Goal: Transaction & Acquisition: Purchase product/service

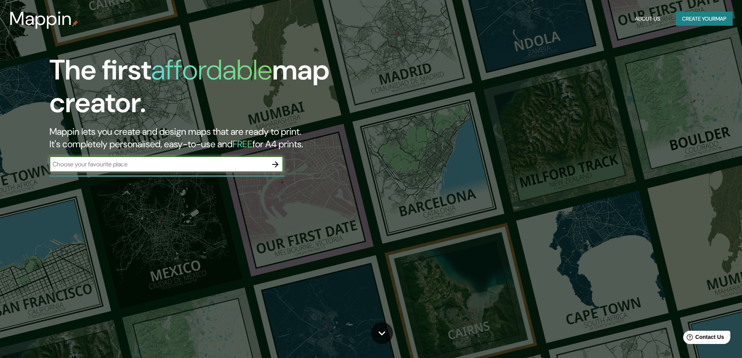
click at [142, 169] on input "text" at bounding box center [158, 164] width 218 height 9
paste input "s"
click at [157, 169] on input "text" at bounding box center [158, 164] width 218 height 9
type input "[PERSON_NAME] [GEOGRAPHIC_DATA]"
click at [275, 168] on icon "button" at bounding box center [275, 164] width 6 height 6
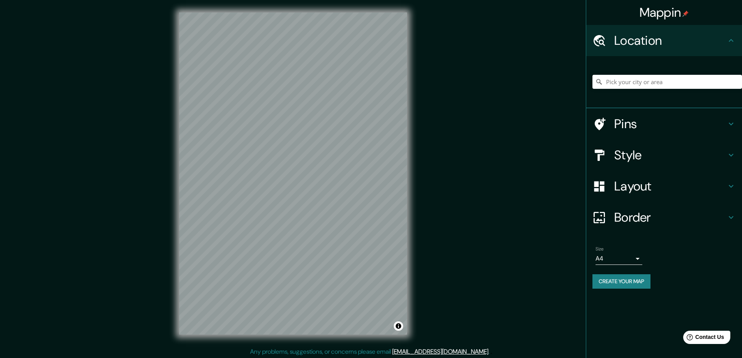
click at [658, 163] on h4 "Style" at bounding box center [670, 155] width 112 height 16
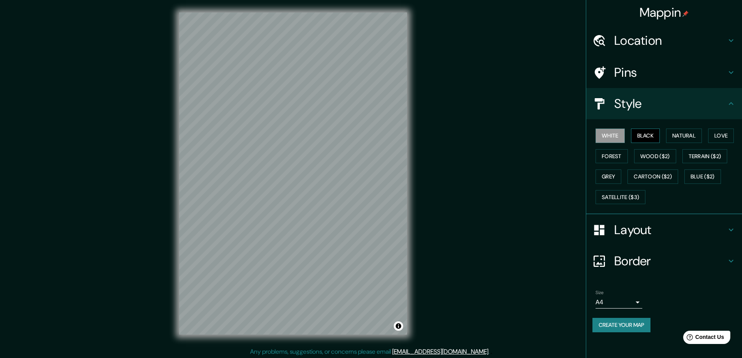
click at [643, 140] on button "Black" at bounding box center [645, 136] width 29 height 14
click at [695, 141] on button "Natural" at bounding box center [684, 136] width 36 height 14
click at [708, 143] on button "Love" at bounding box center [721, 136] width 26 height 14
click at [628, 163] on button "Forest" at bounding box center [612, 156] width 32 height 14
click at [676, 164] on button "Wood ($2)" at bounding box center [655, 156] width 42 height 14
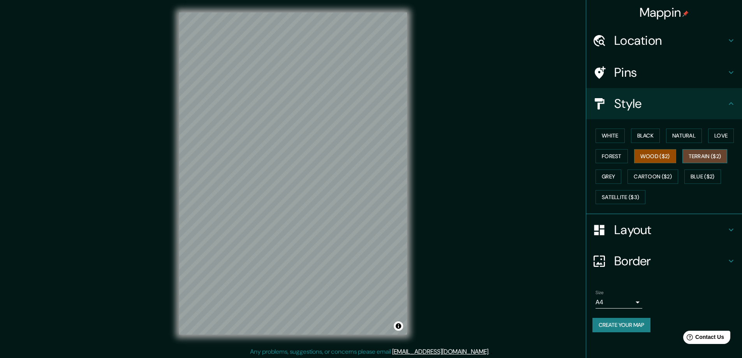
click at [683, 164] on button "Terrain ($2)" at bounding box center [705, 156] width 45 height 14
click at [621, 184] on button "Grey" at bounding box center [609, 176] width 26 height 14
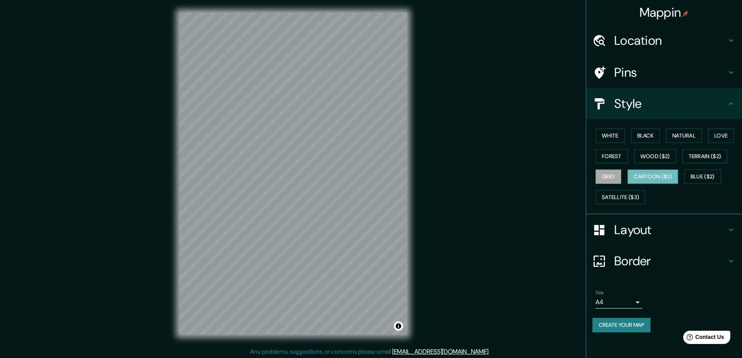
click at [628, 184] on button "Cartoon ($2)" at bounding box center [653, 176] width 51 height 14
click at [645, 141] on button "Black" at bounding box center [645, 136] width 29 height 14
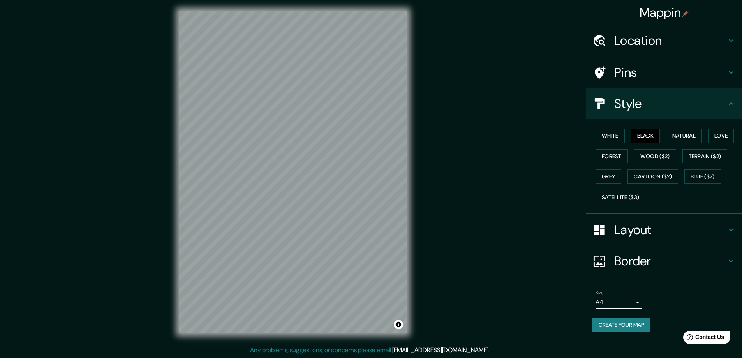
scroll to position [17, 0]
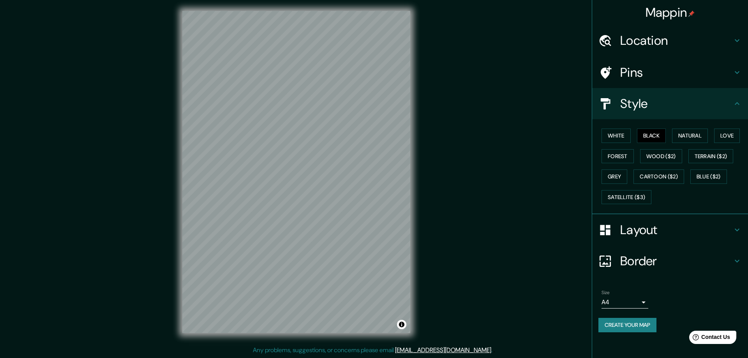
click at [632, 316] on body "Mappin Location Pins Style White Black Natural Love Forest Wood ($2) Terrain ($…" at bounding box center [374, 177] width 748 height 358
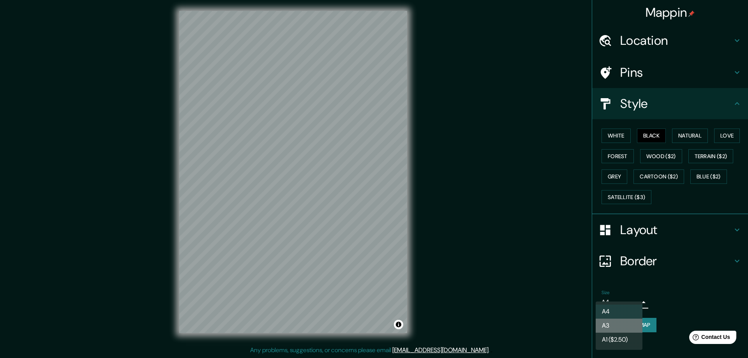
click at [625, 330] on li "A3" at bounding box center [619, 326] width 47 height 14
type input "a4"
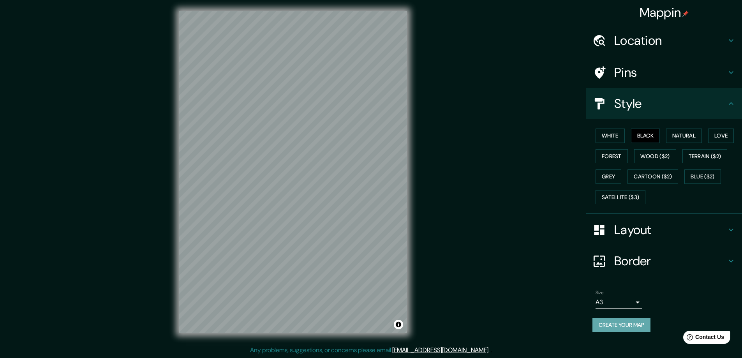
click at [616, 332] on button "Create your map" at bounding box center [622, 325] width 58 height 14
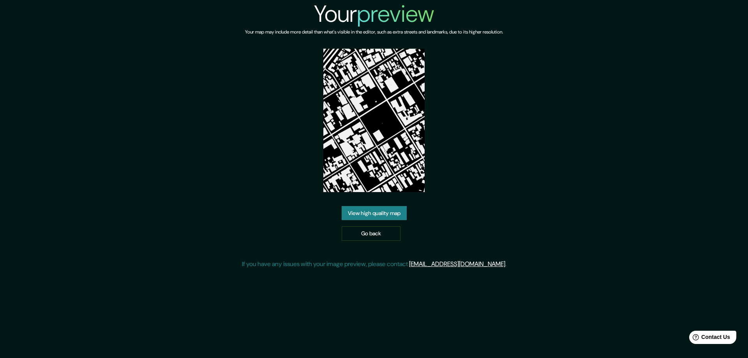
click at [373, 221] on link "View high quality map" at bounding box center [374, 213] width 65 height 14
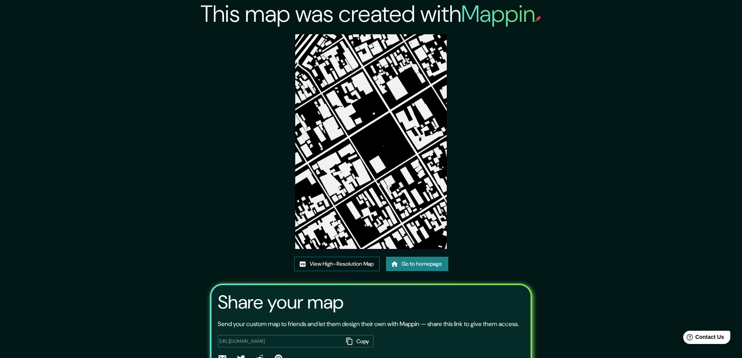
click at [323, 270] on link "View High-Resolution Map" at bounding box center [337, 264] width 86 height 14
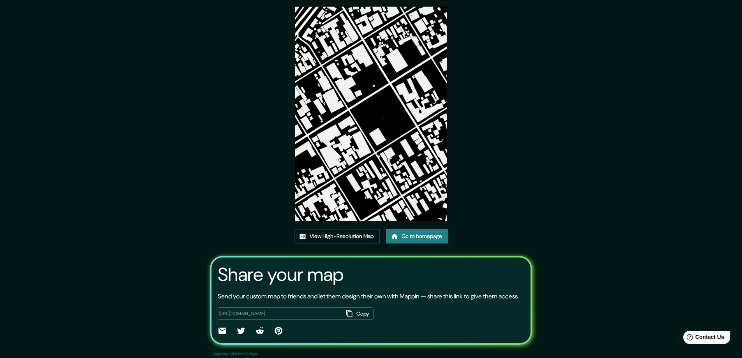
scroll to position [62, 0]
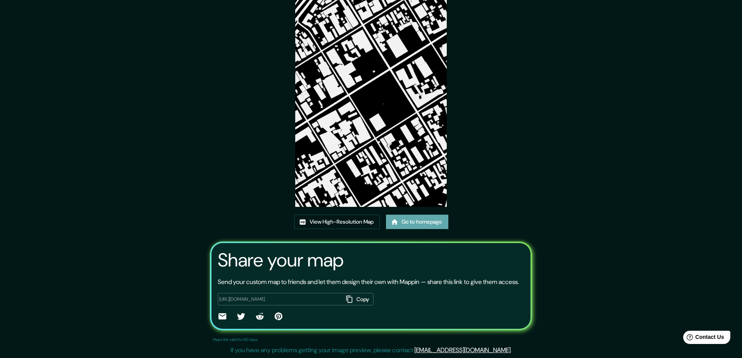
click at [415, 215] on link "Go to homepage" at bounding box center [417, 222] width 62 height 14
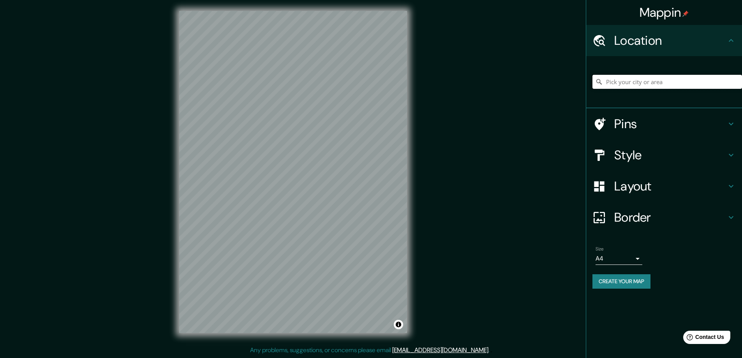
click at [620, 85] on input "Pick your city or area" at bounding box center [668, 82] width 150 height 14
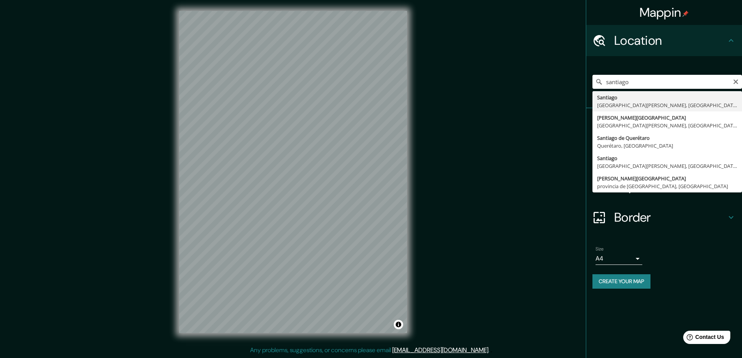
type input "Santiago, Región Metropolitana de Santiago, Chile"
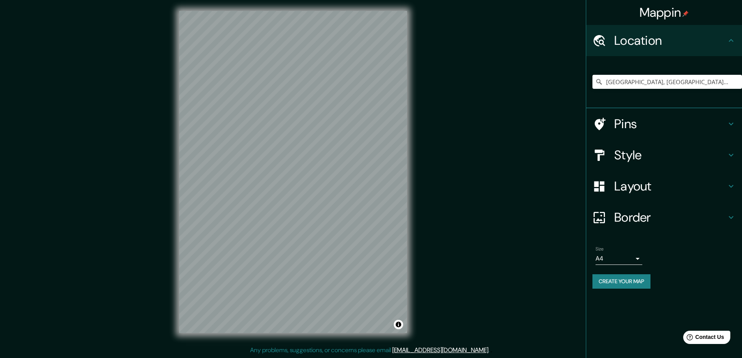
click at [634, 163] on h4 "Style" at bounding box center [670, 155] width 112 height 16
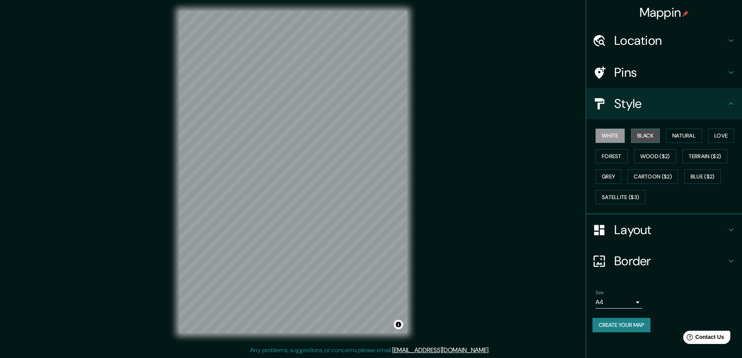
click at [650, 141] on button "Black" at bounding box center [645, 136] width 29 height 14
click at [617, 269] on h4 "Border" at bounding box center [670, 261] width 112 height 16
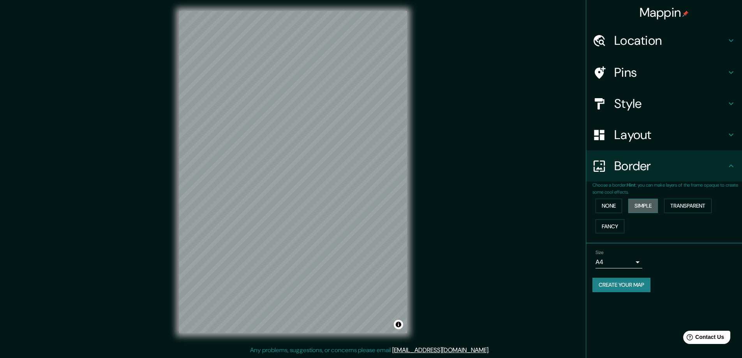
click at [645, 213] on button "Simple" at bounding box center [643, 206] width 30 height 14
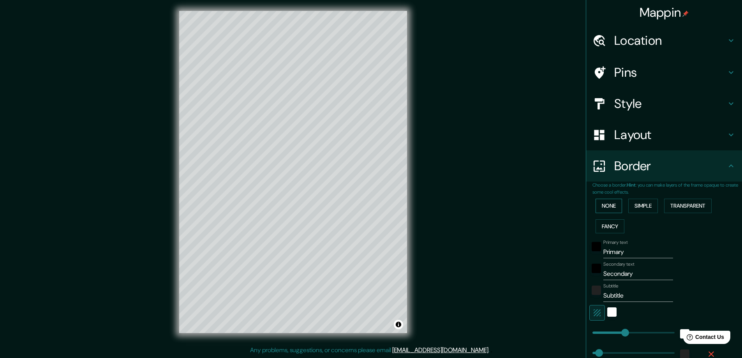
click at [602, 213] on button "None" at bounding box center [609, 206] width 26 height 14
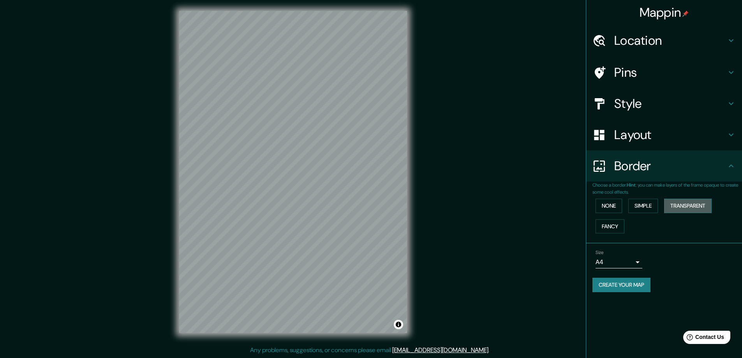
click at [696, 213] on button "Transparent" at bounding box center [688, 206] width 48 height 14
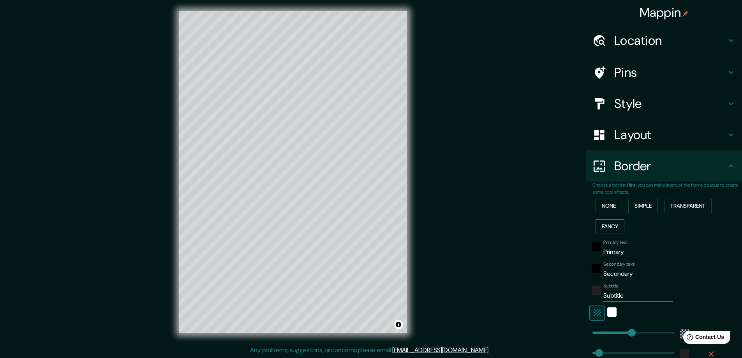
click at [602, 234] on button "Fancy" at bounding box center [610, 226] width 29 height 14
click at [604, 213] on button "None" at bounding box center [609, 206] width 26 height 14
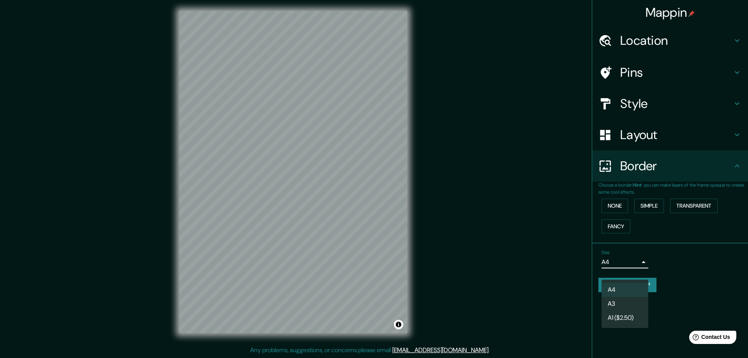
click at [620, 273] on body "Mappin Location Santiago, Región Metropolitana de Santiago, Chile Pins Style La…" at bounding box center [374, 177] width 748 height 358
click at [620, 301] on li "A3" at bounding box center [625, 304] width 47 height 14
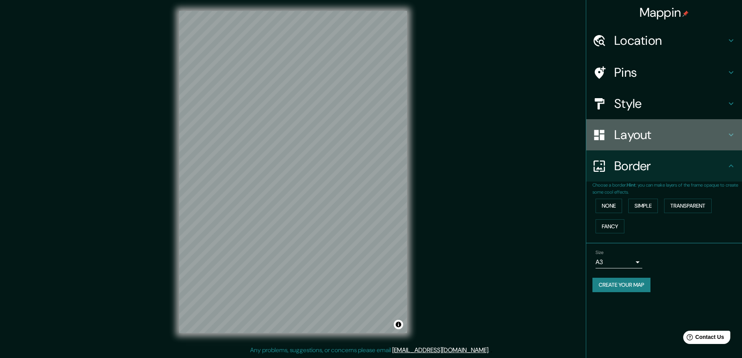
click at [629, 142] on h4 "Layout" at bounding box center [670, 135] width 112 height 16
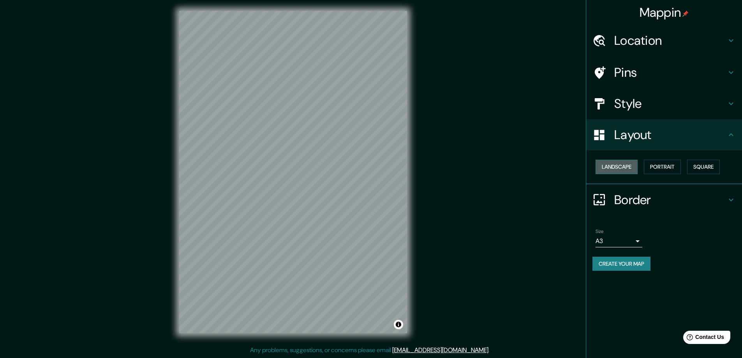
click at [616, 172] on button "Landscape" at bounding box center [617, 167] width 42 height 14
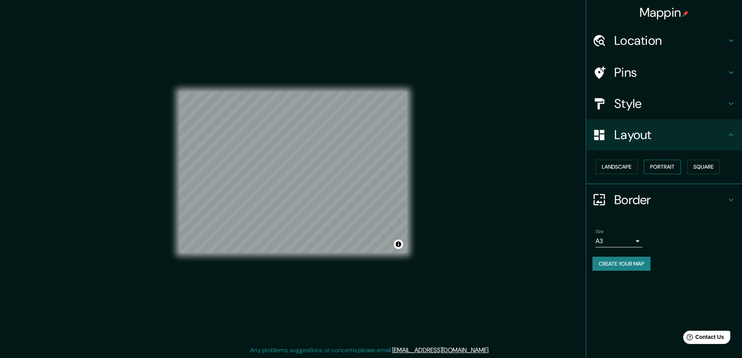
click at [660, 171] on button "Portrait" at bounding box center [662, 167] width 37 height 14
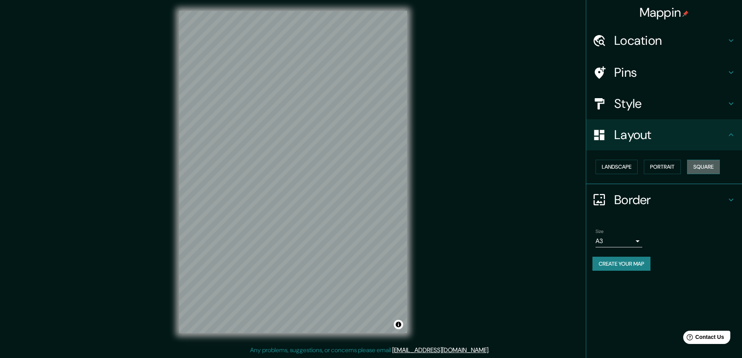
click at [710, 171] on button "Square" at bounding box center [703, 167] width 33 height 14
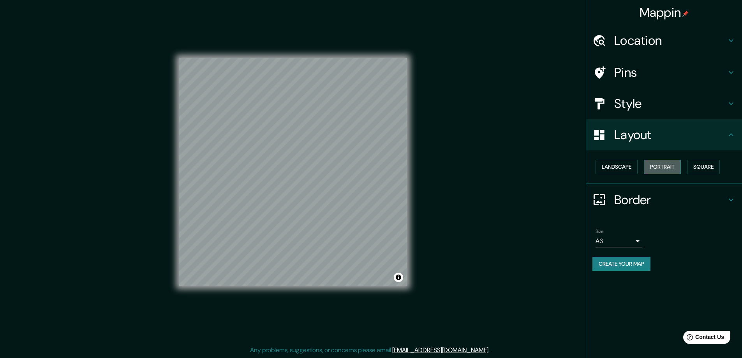
click at [668, 174] on button "Portrait" at bounding box center [662, 167] width 37 height 14
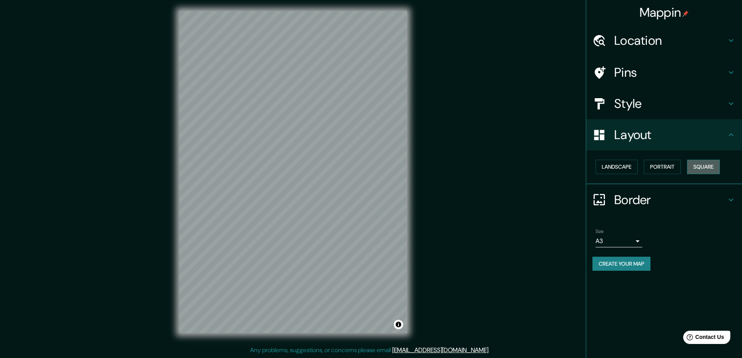
click at [701, 173] on button "Square" at bounding box center [703, 167] width 33 height 14
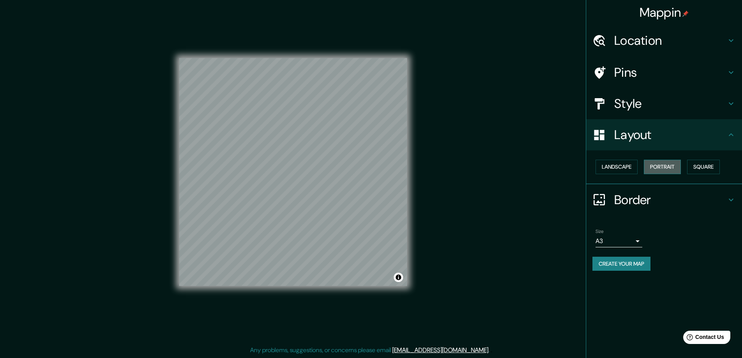
click at [660, 174] on button "Portrait" at bounding box center [662, 167] width 37 height 14
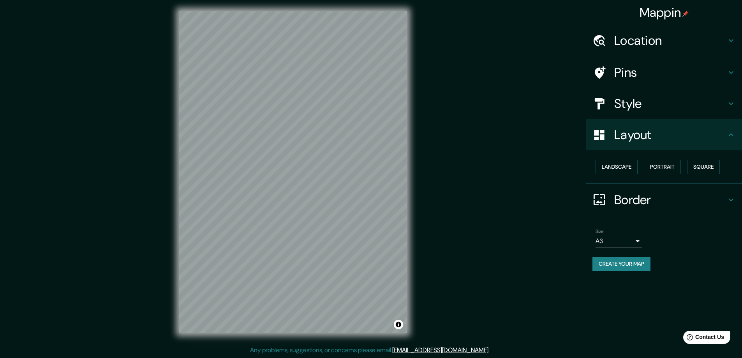
click at [628, 141] on h4 "Layout" at bounding box center [670, 135] width 112 height 16
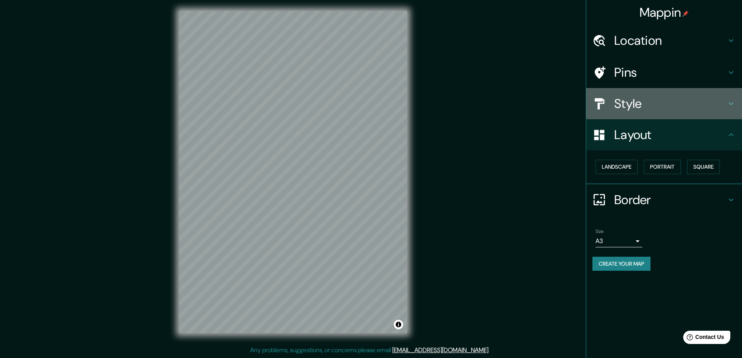
click at [630, 108] on h4 "Style" at bounding box center [670, 104] width 112 height 16
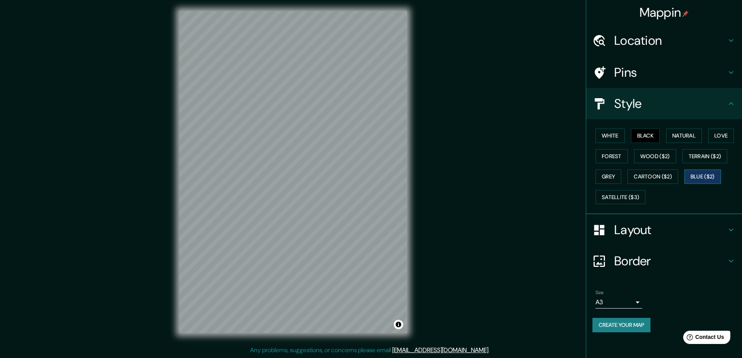
click at [685, 184] on button "Blue ($2)" at bounding box center [703, 176] width 37 height 14
click at [621, 180] on button "Grey" at bounding box center [609, 176] width 26 height 14
click at [683, 164] on button "Terrain ($2)" at bounding box center [705, 156] width 45 height 14
click at [628, 164] on button "Forest" at bounding box center [612, 156] width 32 height 14
click at [708, 143] on button "Love" at bounding box center [721, 136] width 26 height 14
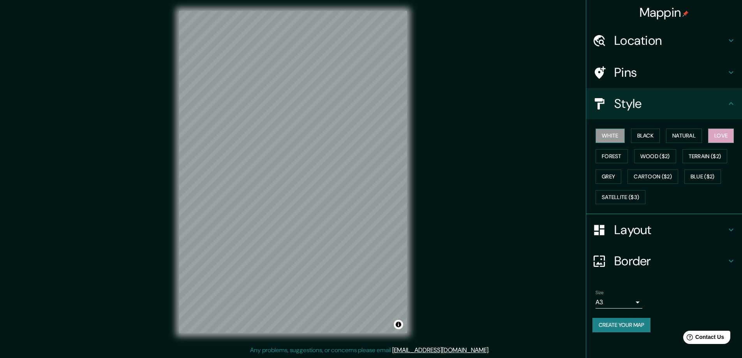
click at [609, 141] on button "White" at bounding box center [610, 136] width 29 height 14
click at [631, 140] on button "Black" at bounding box center [645, 136] width 29 height 14
click at [669, 141] on button "Natural" at bounding box center [684, 136] width 36 height 14
click at [650, 143] on button "Black" at bounding box center [645, 136] width 29 height 14
click at [630, 77] on h4 "Pins" at bounding box center [670, 73] width 112 height 16
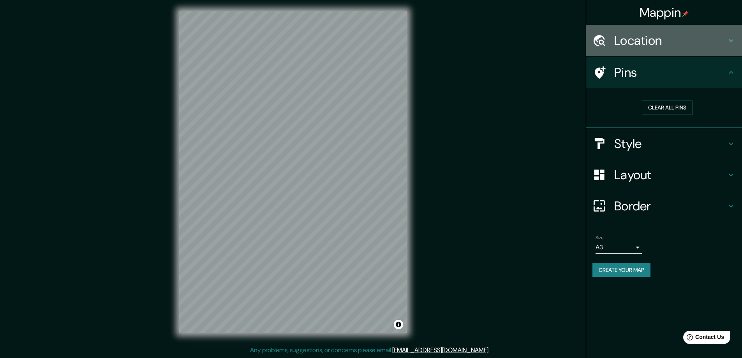
click at [625, 44] on h4 "Location" at bounding box center [670, 41] width 112 height 16
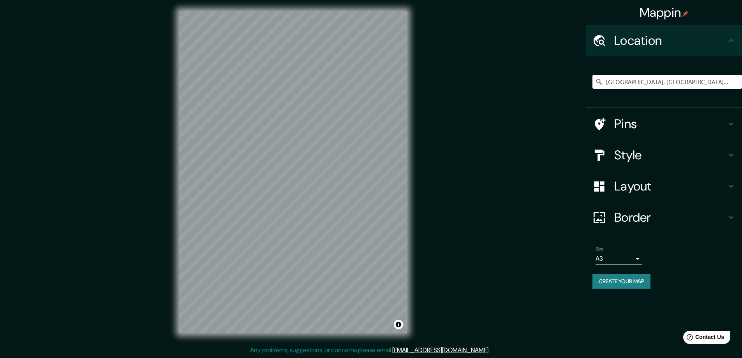
click at [625, 44] on h4 "Location" at bounding box center [670, 41] width 112 height 16
